Goal: Contribute content

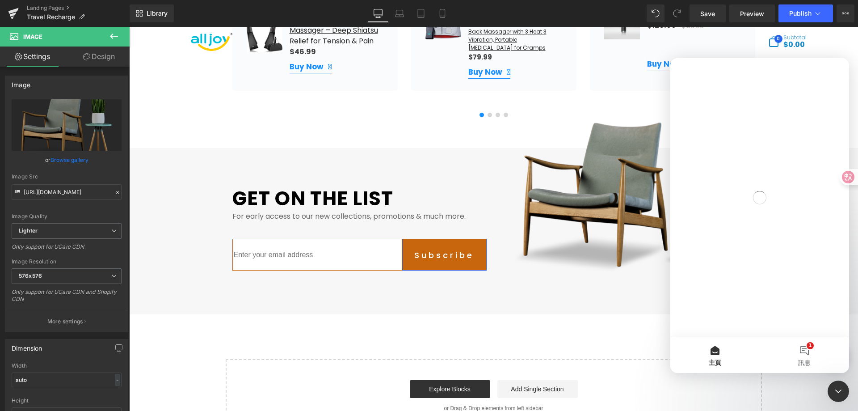
click at [806, 347] on button "1 訊息" at bounding box center [804, 355] width 89 height 36
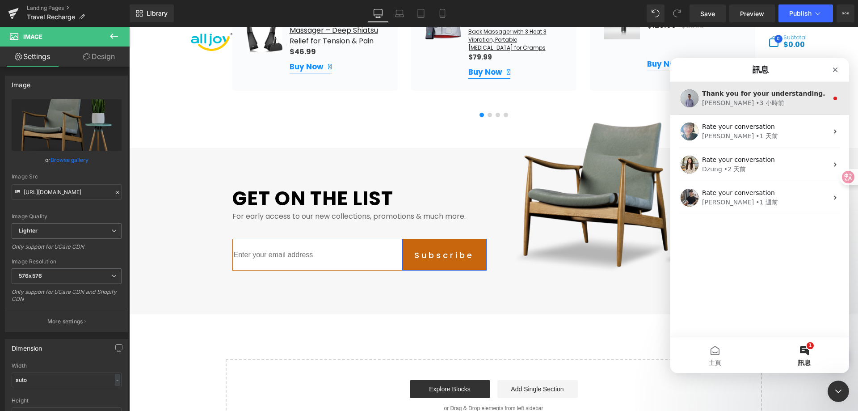
click at [776, 107] on div "[PERSON_NAME] • 3 小時前" at bounding box center [765, 102] width 126 height 9
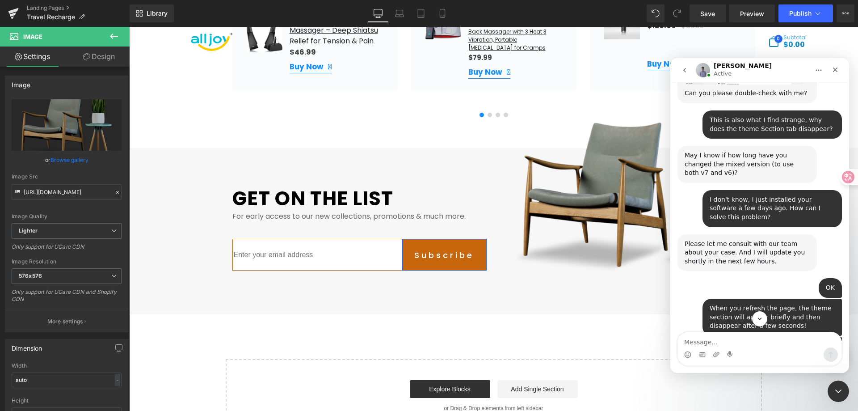
scroll to position [1323, 0]
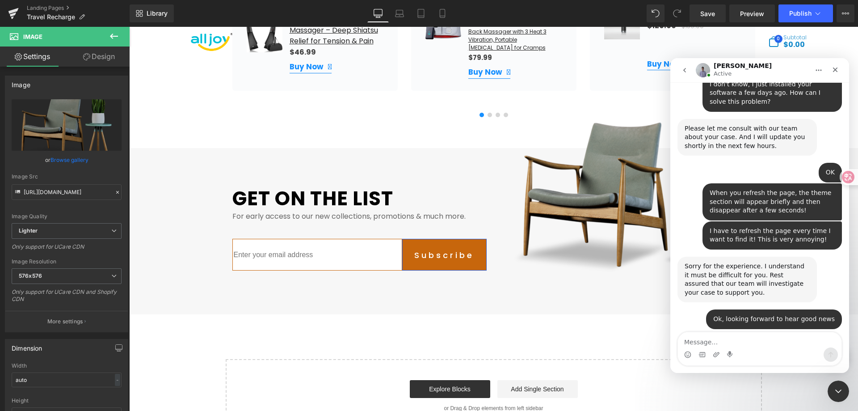
click at [798, 14] on div at bounding box center [429, 192] width 858 height 384
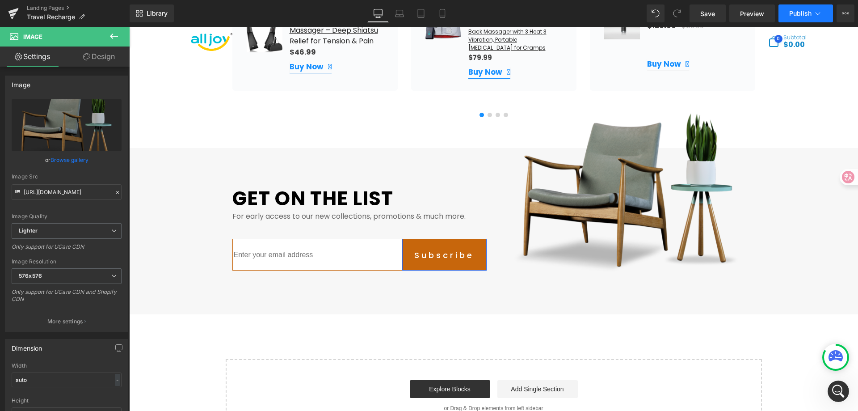
scroll to position [0, 0]
click at [805, 17] on span "Publish" at bounding box center [800, 13] width 22 height 7
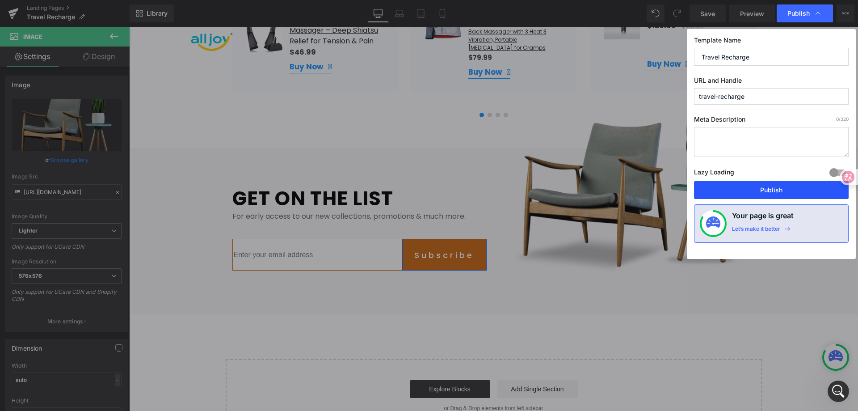
click at [764, 192] on button "Publish" at bounding box center [771, 190] width 155 height 18
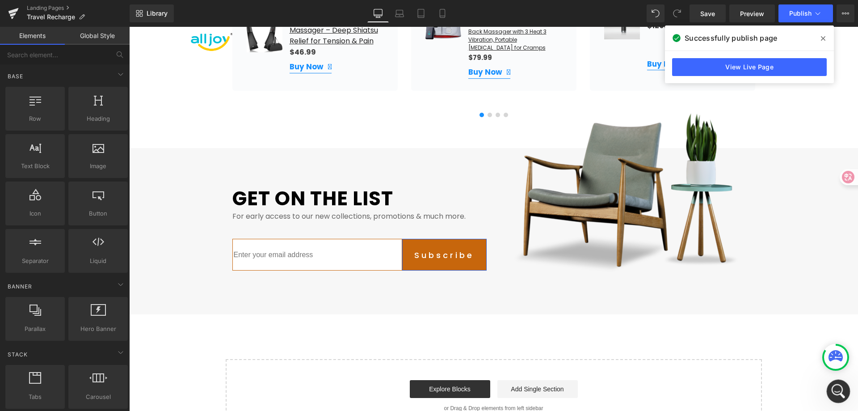
click at [830, 390] on icon "開啟 Intercom Messenger" at bounding box center [837, 390] width 15 height 15
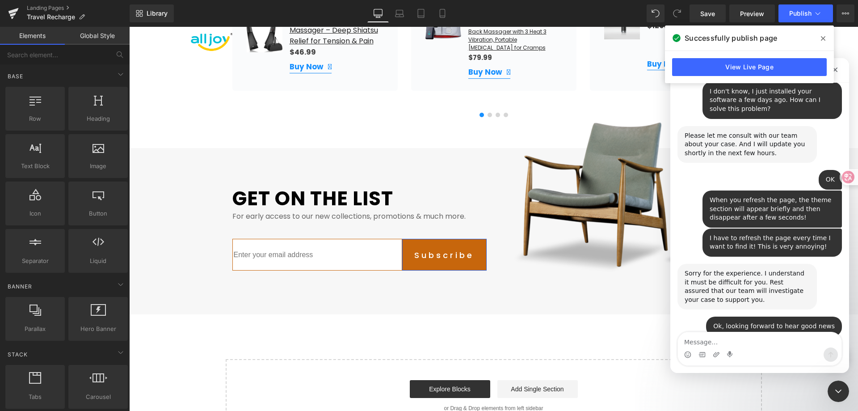
scroll to position [1323, 0]
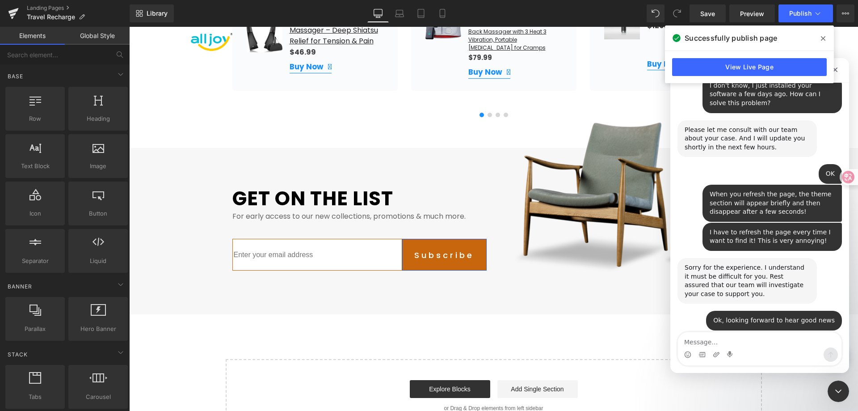
click at [824, 34] on span at bounding box center [823, 38] width 14 height 14
